Goal: Task Accomplishment & Management: Use online tool/utility

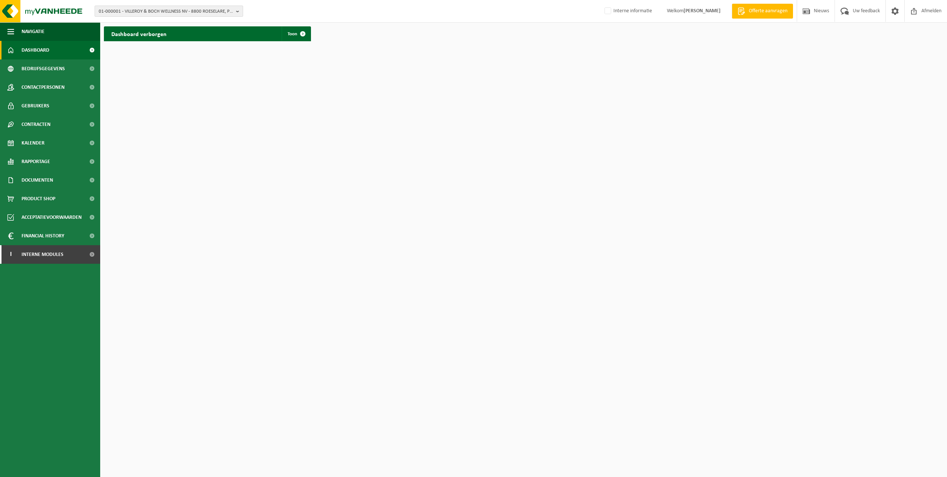
click at [108, 11] on span "01-000001 - VILLEROY & BOCH WELLNESS NV - 8800 ROESELARE, POPULIERSTRAAT 1" at bounding box center [166, 11] width 134 height 11
type input "10-792196"
click at [304, 34] on span at bounding box center [302, 33] width 15 height 15
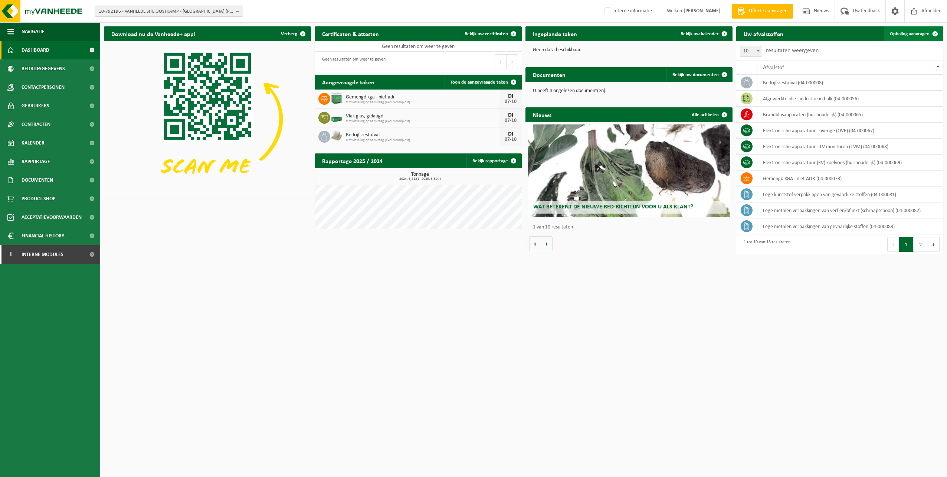
click at [909, 33] on span "Ophaling aanvragen" at bounding box center [910, 34] width 40 height 5
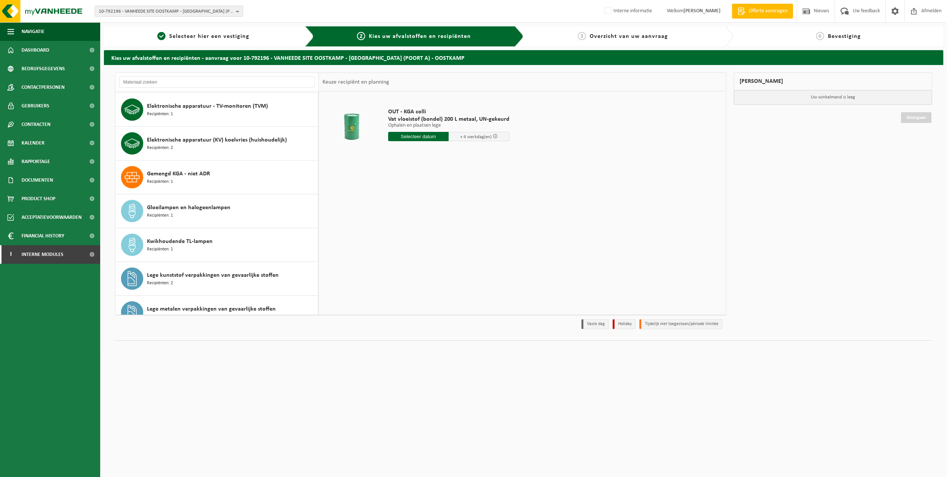
scroll to position [162, 0]
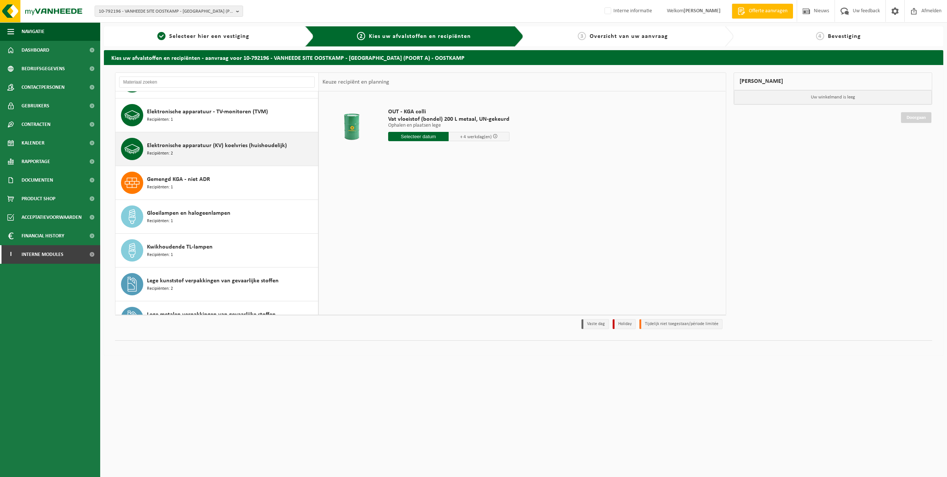
click at [154, 150] on span "Recipiënten: 2" at bounding box center [160, 153] width 26 height 7
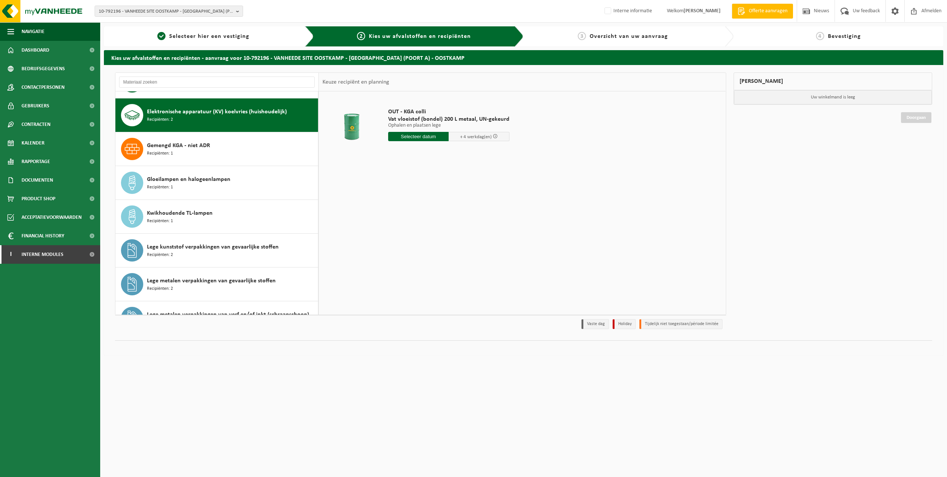
scroll to position [203, 0]
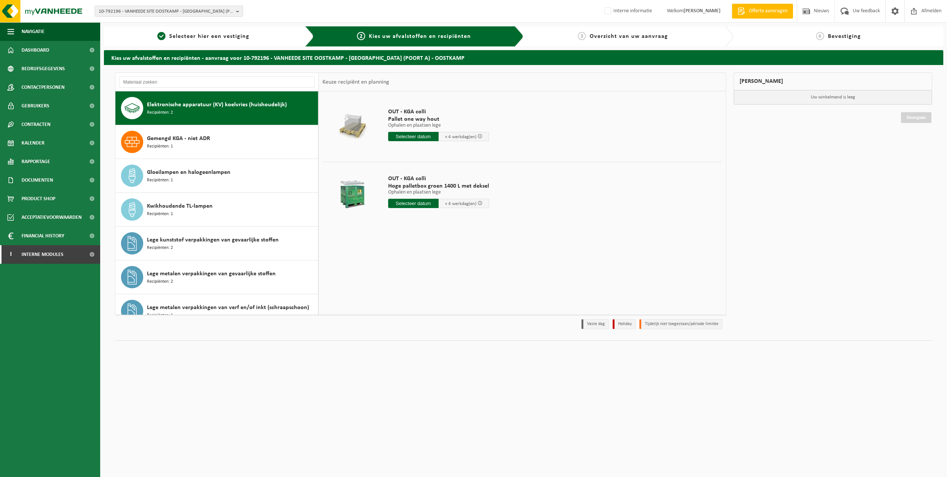
click at [421, 136] on input "text" at bounding box center [413, 136] width 50 height 9
click at [410, 191] on div "7" at bounding box center [408, 190] width 13 height 12
type input "Van 2025-10-07"
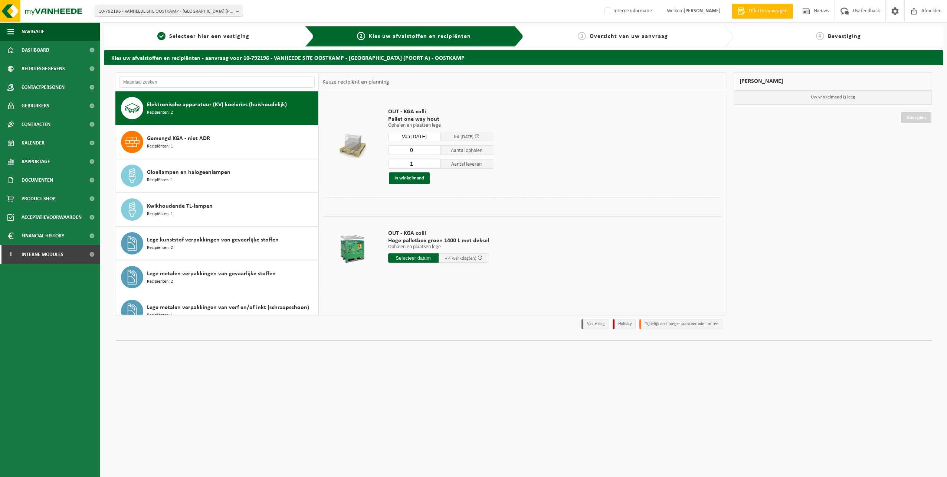
click at [433, 150] on input "0" at bounding box center [414, 150] width 53 height 10
click at [434, 152] on input "0" at bounding box center [414, 150] width 53 height 10
click at [436, 151] on input "0" at bounding box center [414, 150] width 53 height 10
click at [435, 148] on input "1" at bounding box center [414, 150] width 53 height 10
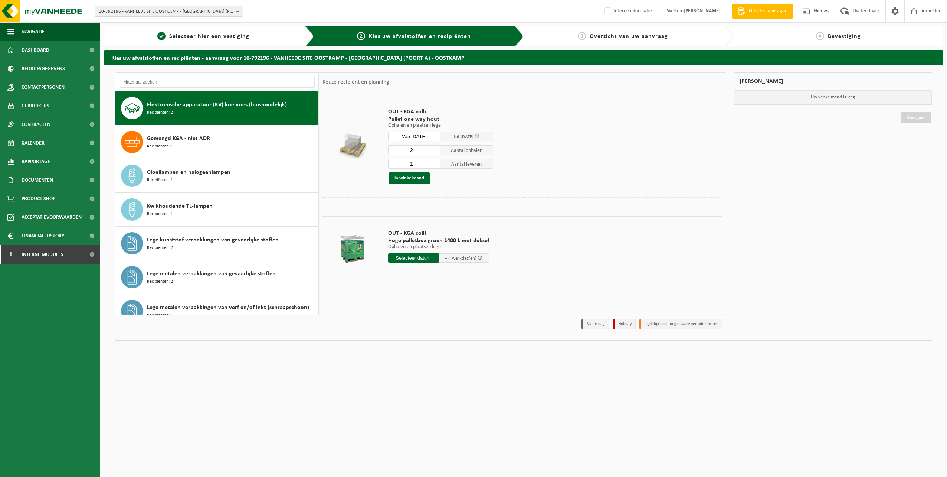
type input "2"
click at [435, 148] on input "2" at bounding box center [414, 150] width 53 height 10
type input "0"
click at [435, 165] on input "0" at bounding box center [414, 164] width 53 height 10
click at [420, 177] on button "In winkelmand" at bounding box center [409, 178] width 41 height 12
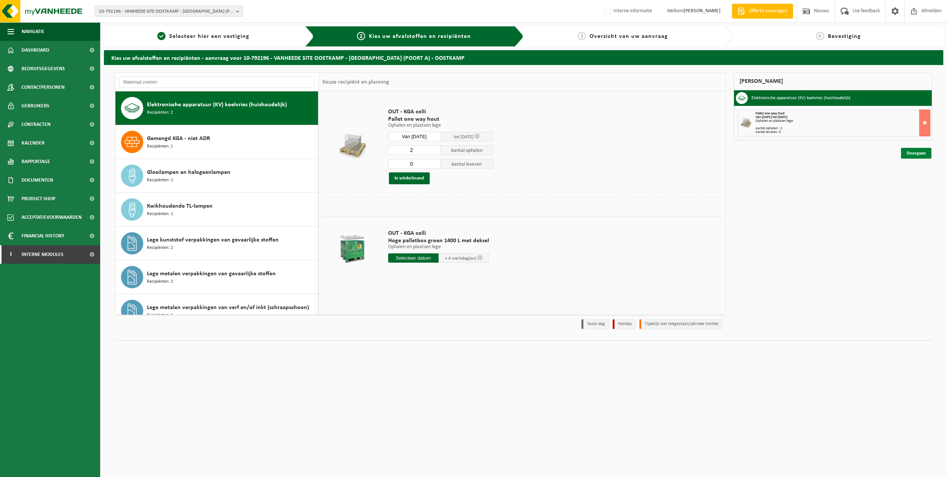
click at [914, 153] on link "Doorgaan" at bounding box center [916, 153] width 30 height 11
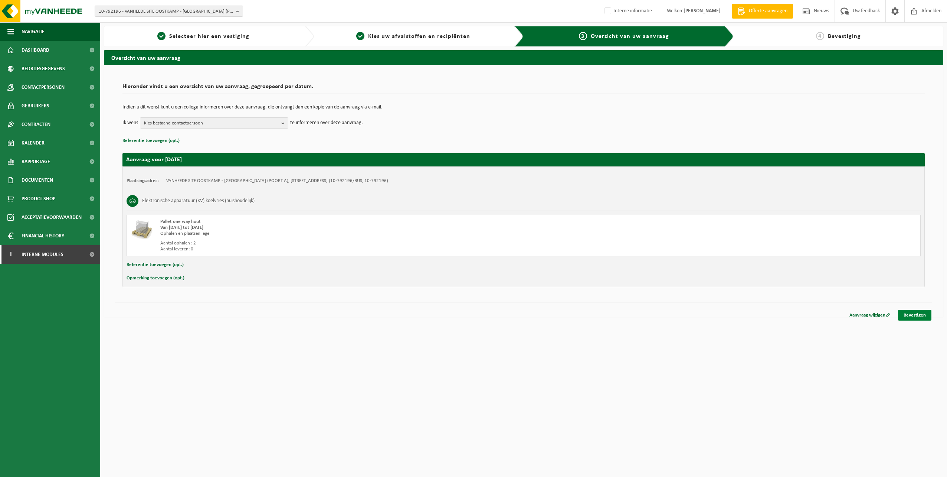
click at [915, 315] on link "Bevestigen" at bounding box center [914, 315] width 33 height 11
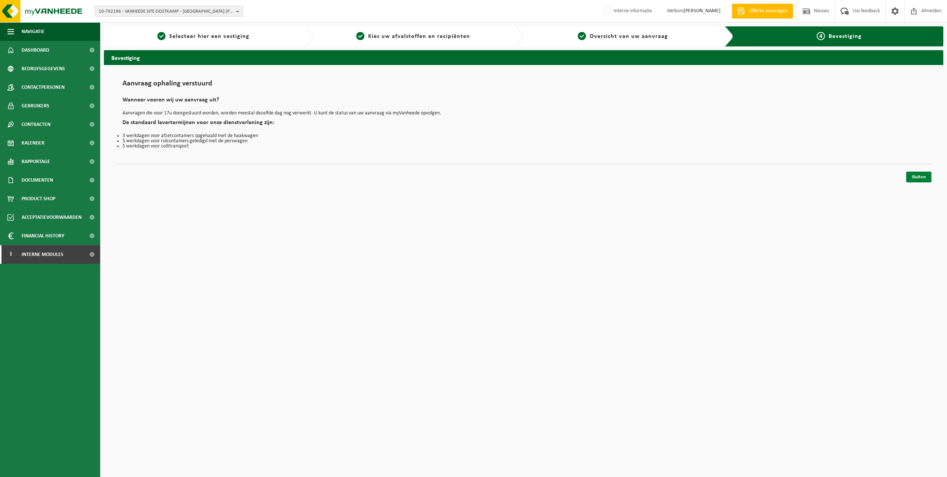
click at [918, 177] on link "Sluiten" at bounding box center [918, 176] width 25 height 11
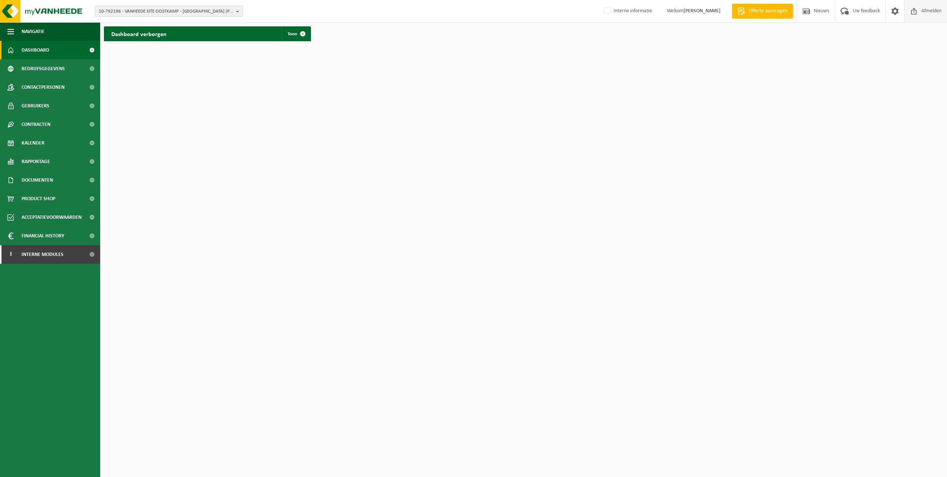
click at [922, 9] on span "Afmelden" at bounding box center [932, 11] width 24 height 22
